Goal: Transaction & Acquisition: Purchase product/service

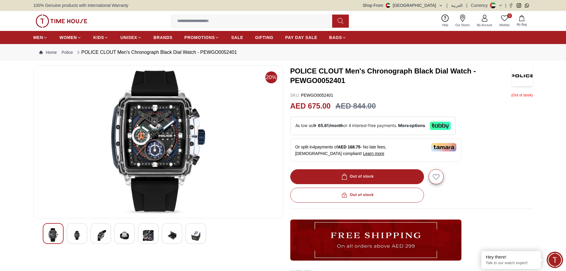
click at [78, 236] on img at bounding box center [77, 235] width 11 height 15
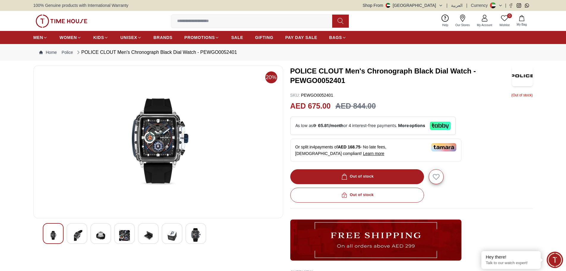
click at [89, 235] on div at bounding box center [158, 233] width 231 height 21
click at [100, 235] on img at bounding box center [100, 235] width 11 height 15
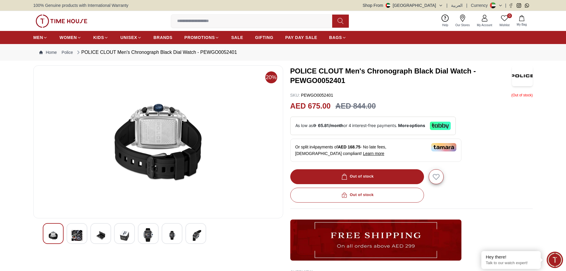
click at [115, 235] on div at bounding box center [124, 233] width 21 height 21
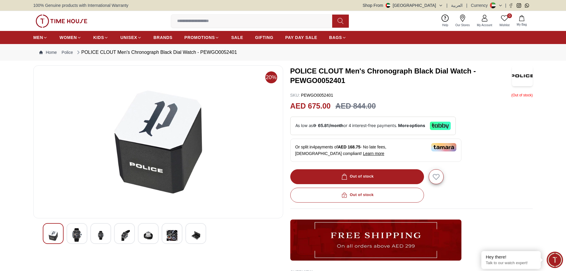
click at [121, 236] on img at bounding box center [124, 235] width 11 height 15
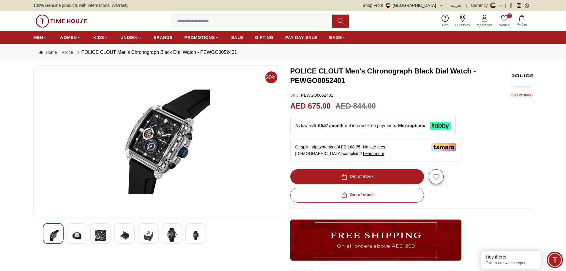
click at [146, 237] on img at bounding box center [148, 235] width 11 height 15
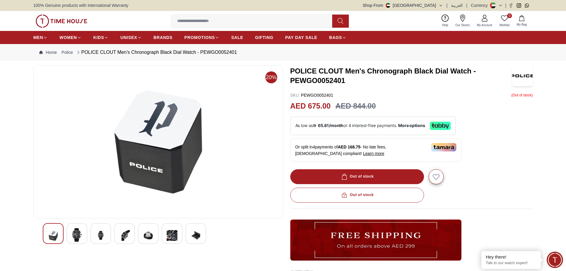
click at [165, 237] on div at bounding box center [172, 233] width 21 height 21
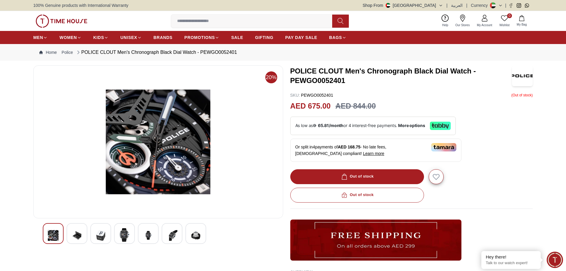
click at [194, 234] on img at bounding box center [195, 235] width 11 height 15
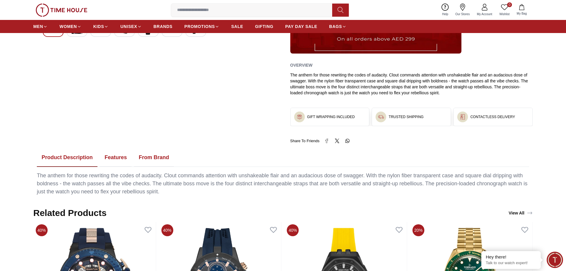
scroll to position [208, 0]
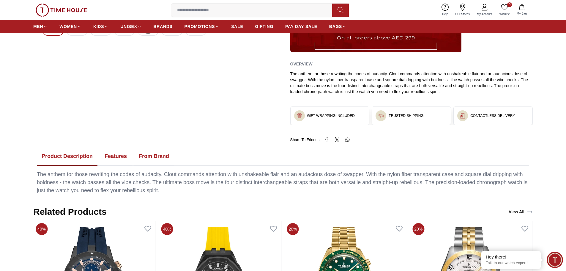
click at [114, 157] on button "Features" at bounding box center [116, 156] width 32 height 18
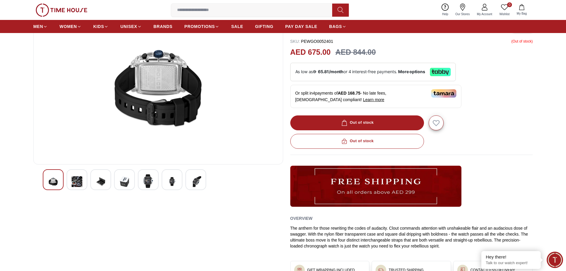
scroll to position [0, 0]
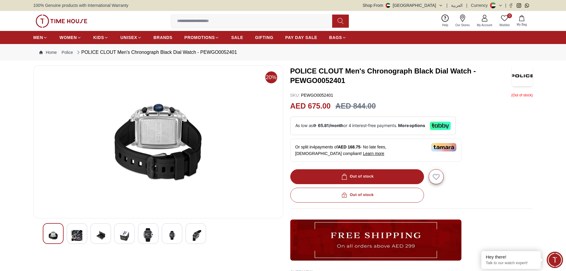
click at [228, 21] on input at bounding box center [254, 21] width 166 height 12
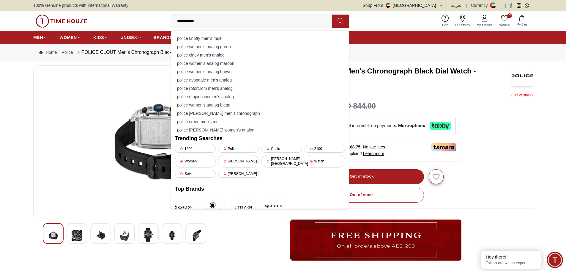
type input "**********"
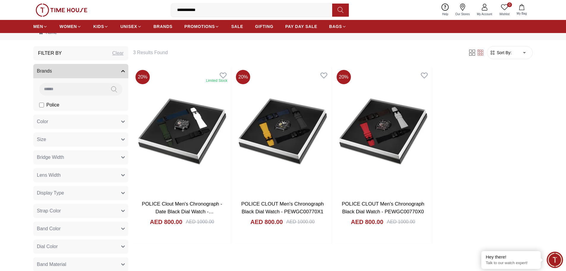
scroll to position [30, 0]
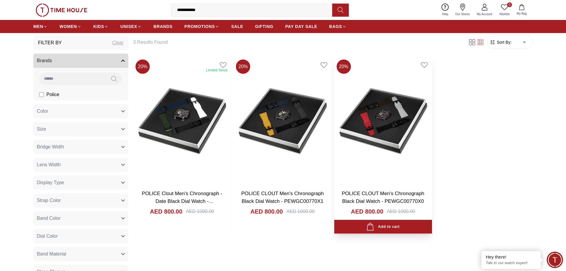
click at [404, 124] on img at bounding box center [383, 121] width 98 height 128
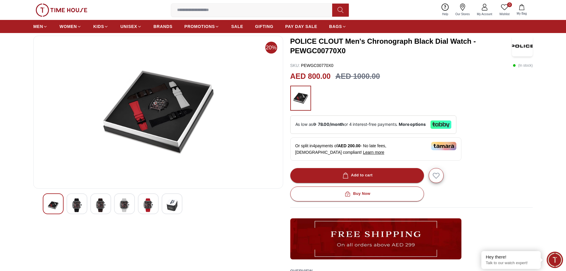
click at [166, 124] on img at bounding box center [158, 112] width 240 height 143
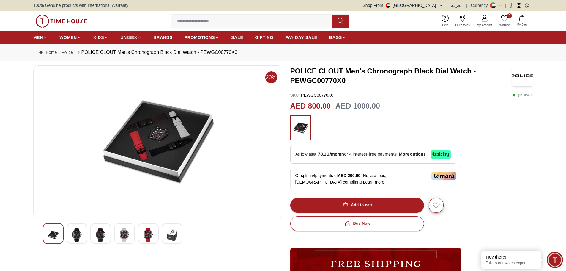
click at [156, 128] on img at bounding box center [158, 141] width 240 height 143
click at [155, 118] on img at bounding box center [158, 141] width 240 height 143
click at [83, 234] on div at bounding box center [77, 233] width 21 height 21
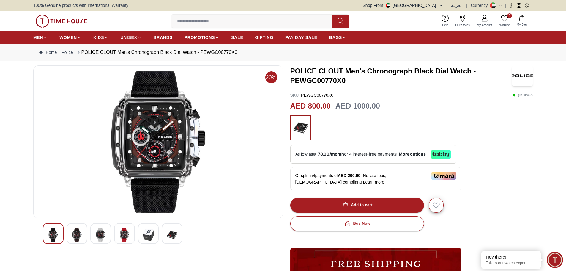
click at [58, 235] on div at bounding box center [53, 233] width 21 height 21
click at [74, 234] on img at bounding box center [77, 235] width 11 height 14
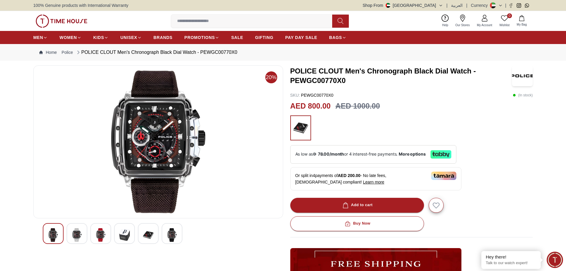
click at [102, 235] on img at bounding box center [100, 235] width 11 height 14
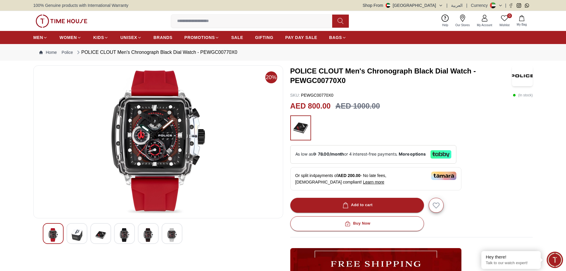
click at [127, 234] on img at bounding box center [124, 235] width 11 height 14
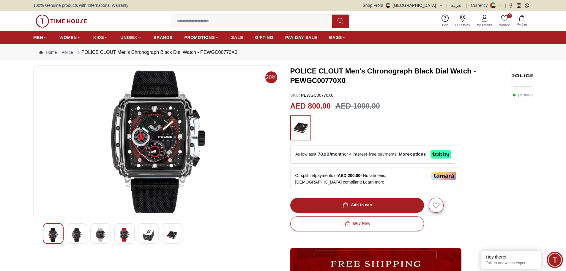
click at [151, 234] on img at bounding box center [148, 235] width 11 height 14
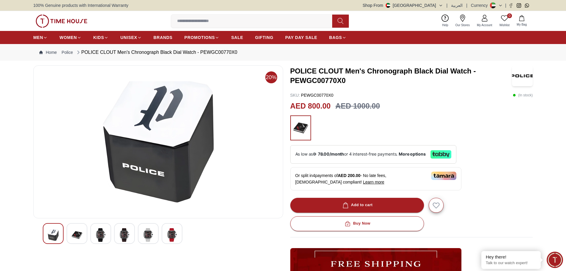
click at [174, 237] on img at bounding box center [172, 235] width 11 height 14
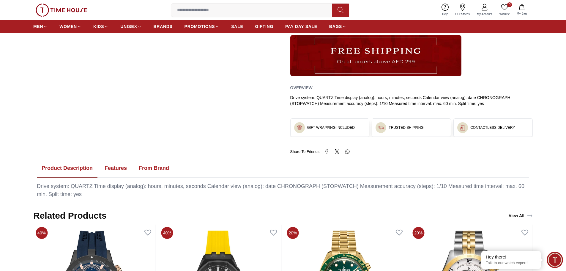
scroll to position [267, 0]
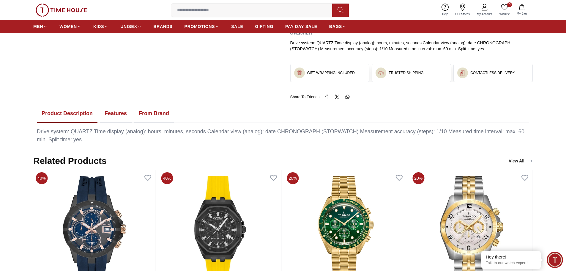
click at [117, 116] on button "Features" at bounding box center [116, 113] width 32 height 18
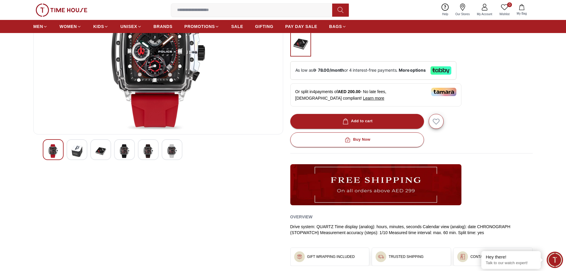
scroll to position [0, 0]
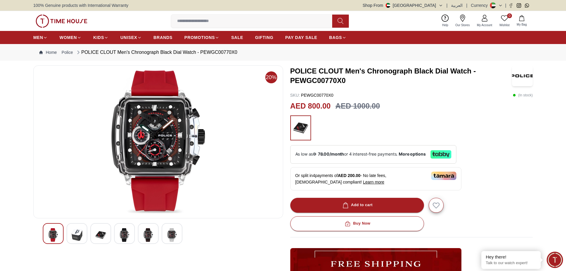
click at [155, 121] on img at bounding box center [158, 141] width 240 height 143
click at [100, 236] on img at bounding box center [100, 235] width 11 height 14
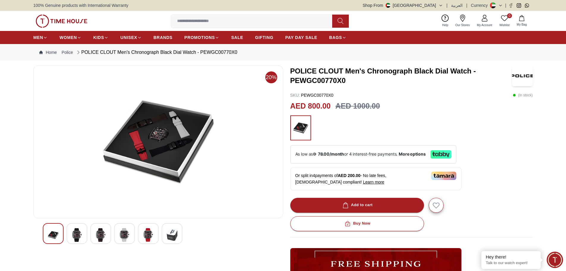
click at [166, 139] on img at bounding box center [158, 141] width 240 height 143
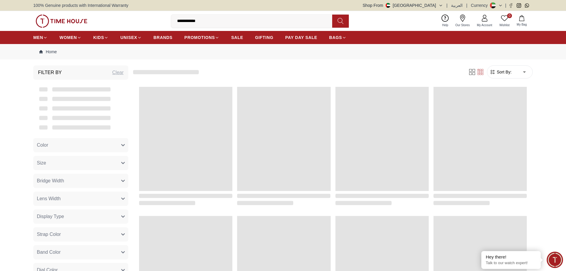
scroll to position [30, 0]
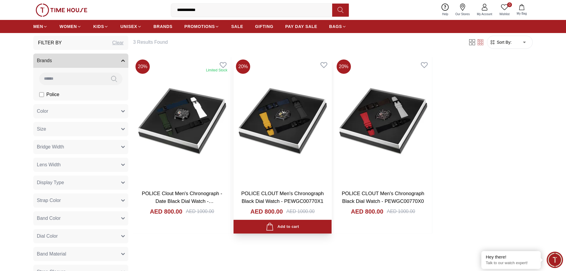
click at [273, 128] on img at bounding box center [283, 121] width 98 height 128
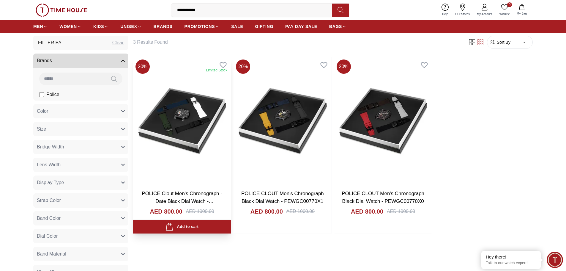
click at [173, 111] on img at bounding box center [182, 121] width 98 height 128
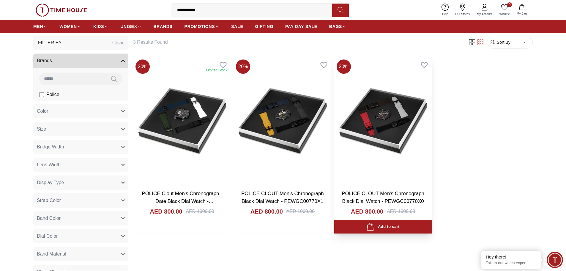
click at [390, 124] on img at bounding box center [383, 121] width 98 height 128
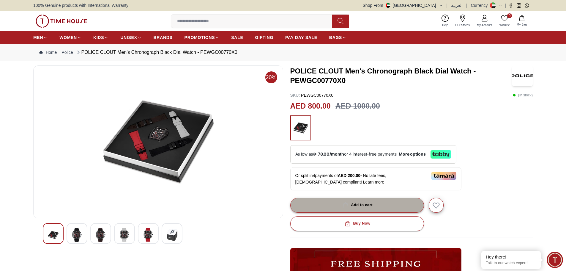
click at [354, 205] on div "Add to cart" at bounding box center [356, 204] width 31 height 7
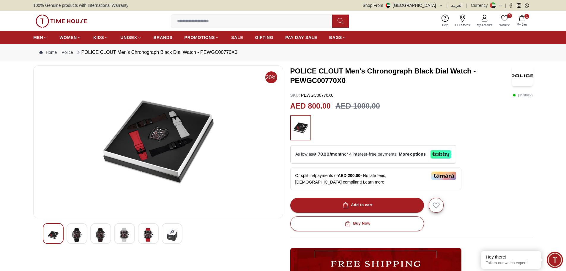
click at [522, 20] on icon "button" at bounding box center [522, 18] width 6 height 6
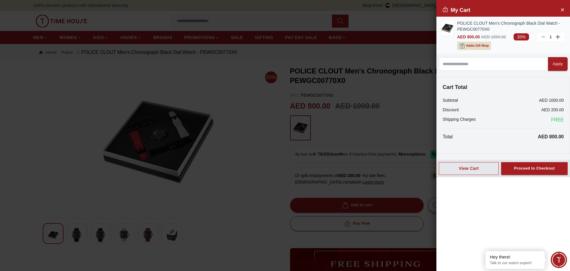
click at [481, 45] on span "Add to Gift Wrap" at bounding box center [477, 46] width 23 height 6
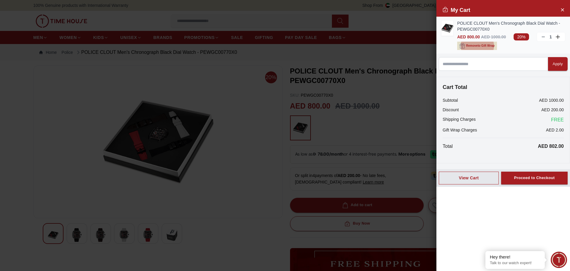
click at [482, 46] on span "Remove to Gift Wrap" at bounding box center [480, 46] width 29 height 6
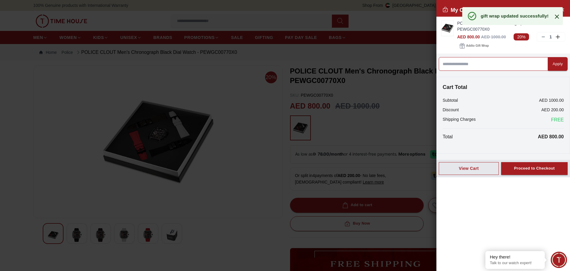
click at [490, 67] on input at bounding box center [493, 64] width 109 height 14
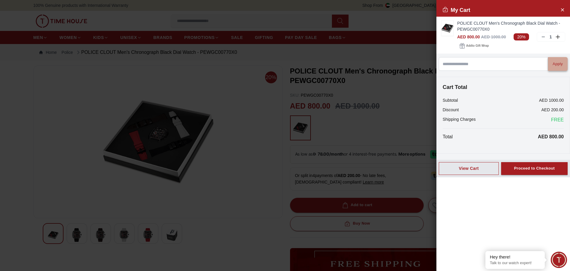
click at [559, 67] on button "Apply" at bounding box center [558, 64] width 20 height 14
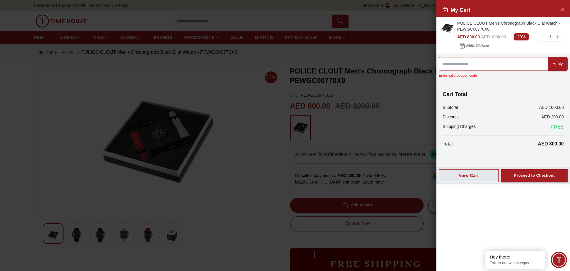
click at [515, 60] on input at bounding box center [493, 64] width 109 height 14
click at [545, 37] on icon at bounding box center [543, 36] width 5 height 5
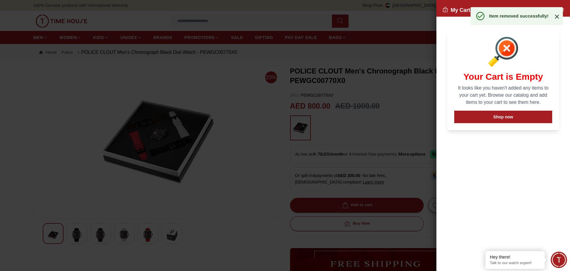
click at [556, 18] on icon at bounding box center [557, 16] width 7 height 7
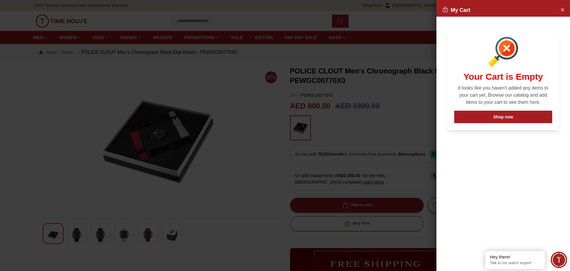
click at [348, 125] on div at bounding box center [285, 135] width 570 height 271
click at [364, 119] on div at bounding box center [285, 135] width 570 height 271
click at [564, 10] on icon "Close Account" at bounding box center [562, 9] width 5 height 7
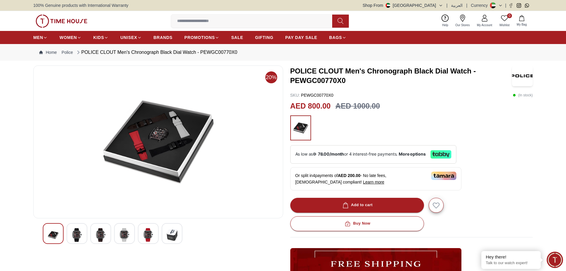
scroll to position [30, 0]
